Goal: Transaction & Acquisition: Purchase product/service

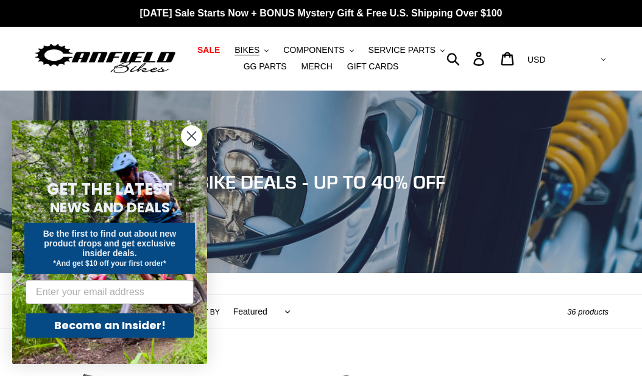
click at [196, 140] on icon "Close dialog" at bounding box center [192, 136] width 9 height 9
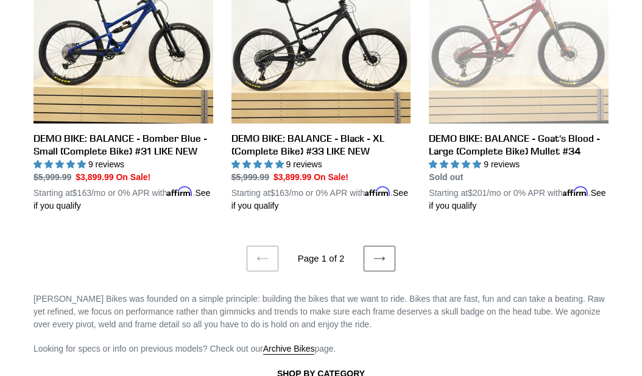
scroll to position [2360, 0]
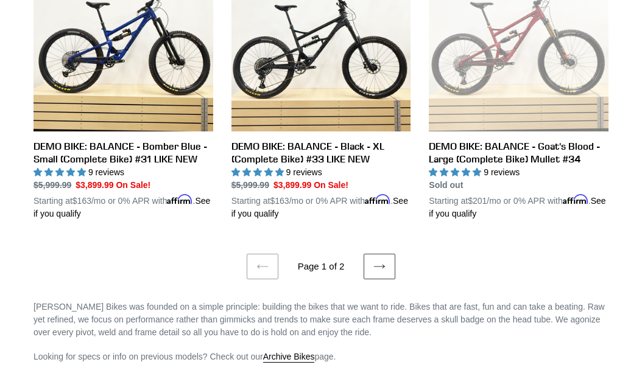
click at [389, 280] on link "Next page" at bounding box center [380, 267] width 32 height 26
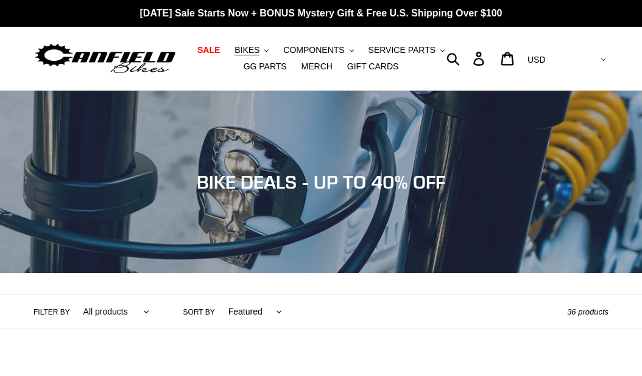
click at [252, 48] on span "BIKES" at bounding box center [247, 50] width 25 height 10
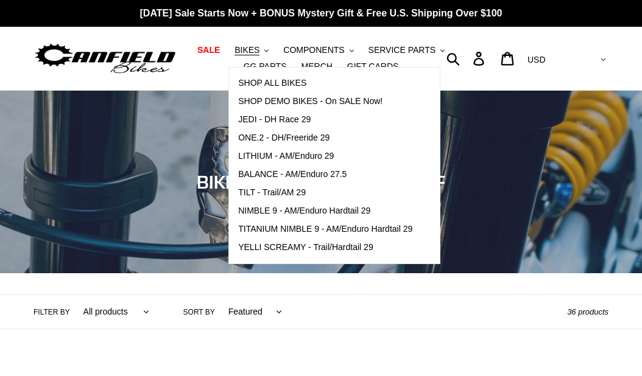
click at [214, 55] on span "SALE" at bounding box center [208, 50] width 23 height 10
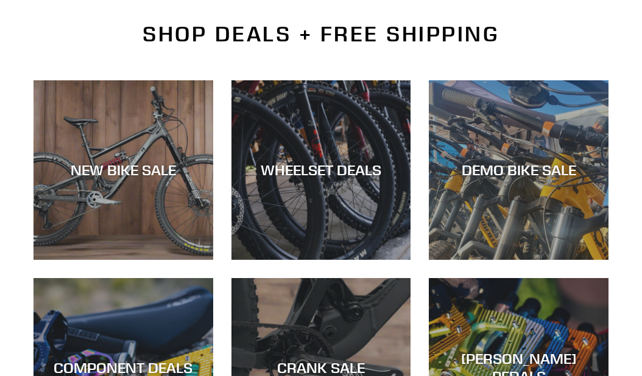
scroll to position [286, 0]
click at [93, 179] on div "NEW BIKE SALE" at bounding box center [124, 170] width 180 height 18
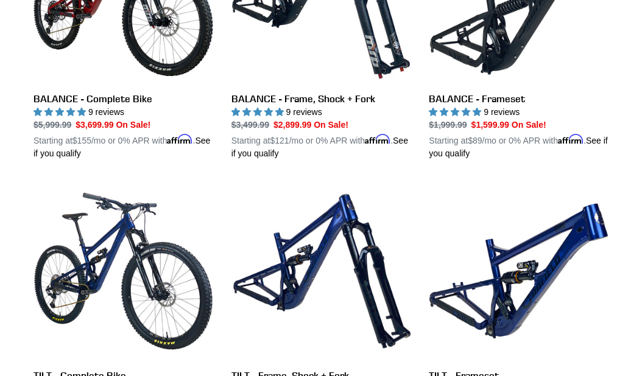
scroll to position [1249, 0]
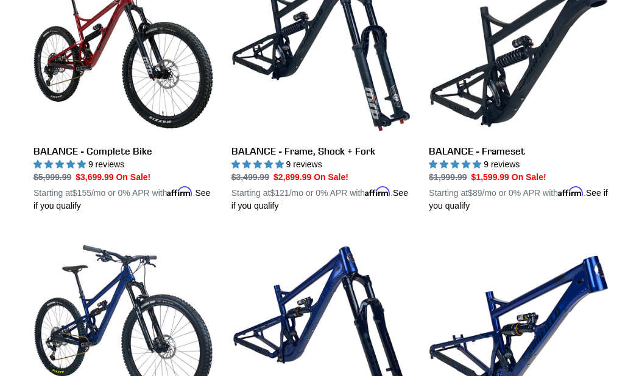
click at [309, 171] on link "BALANCE - Frame, Shock + Fork" at bounding box center [321, 84] width 180 height 255
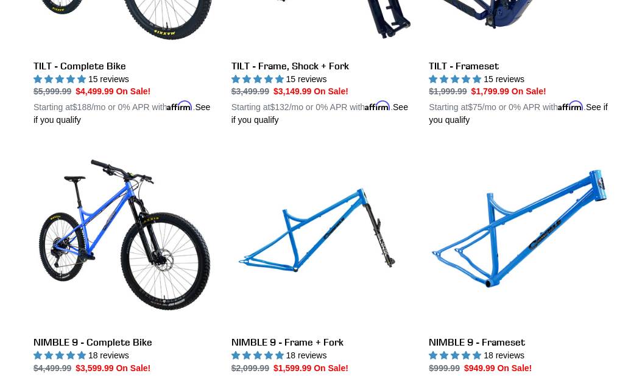
scroll to position [1589, 0]
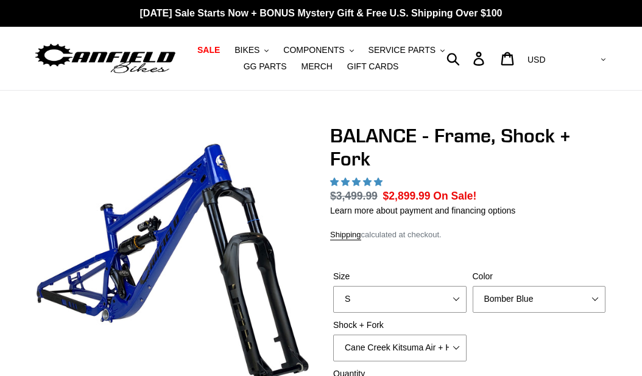
select select "highest-rating"
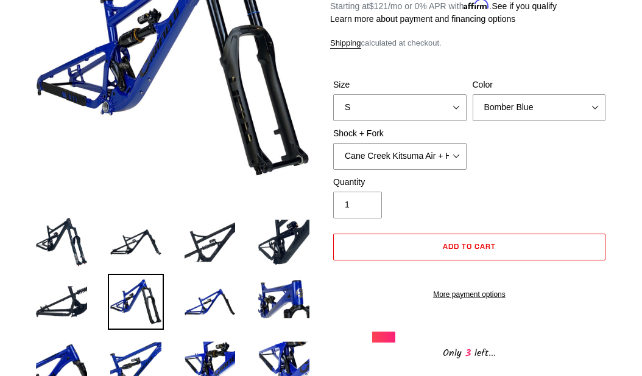
scroll to position [189, 0]
